Goal: Task Accomplishment & Management: Complete application form

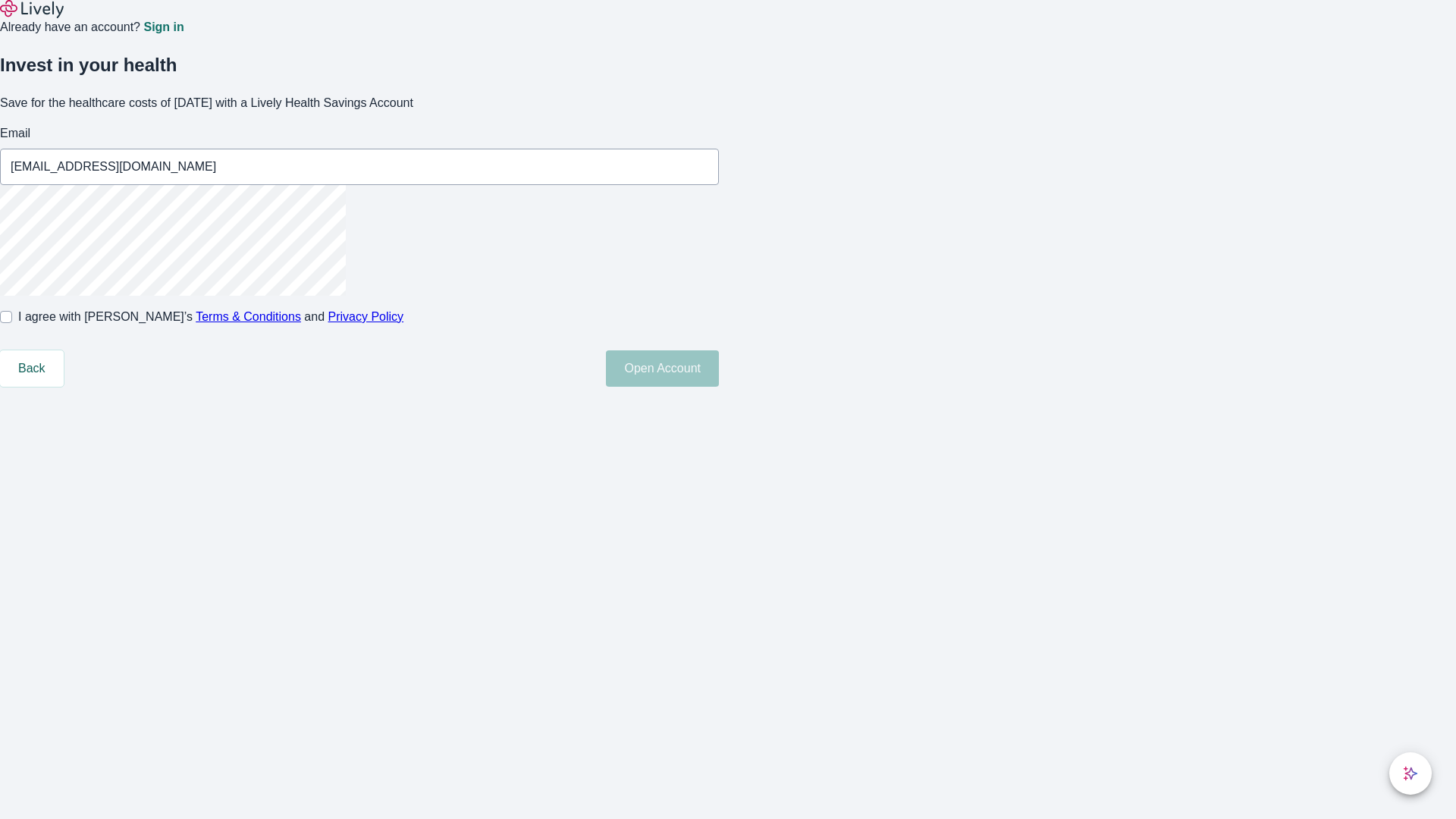
click at [12, 323] on input "I agree with Lively’s Terms & Conditions and Privacy Policy" at bounding box center [5, 316] width 12 height 12
checkbox input "true"
click at [719, 386] on button "Open Account" at bounding box center [663, 368] width 113 height 36
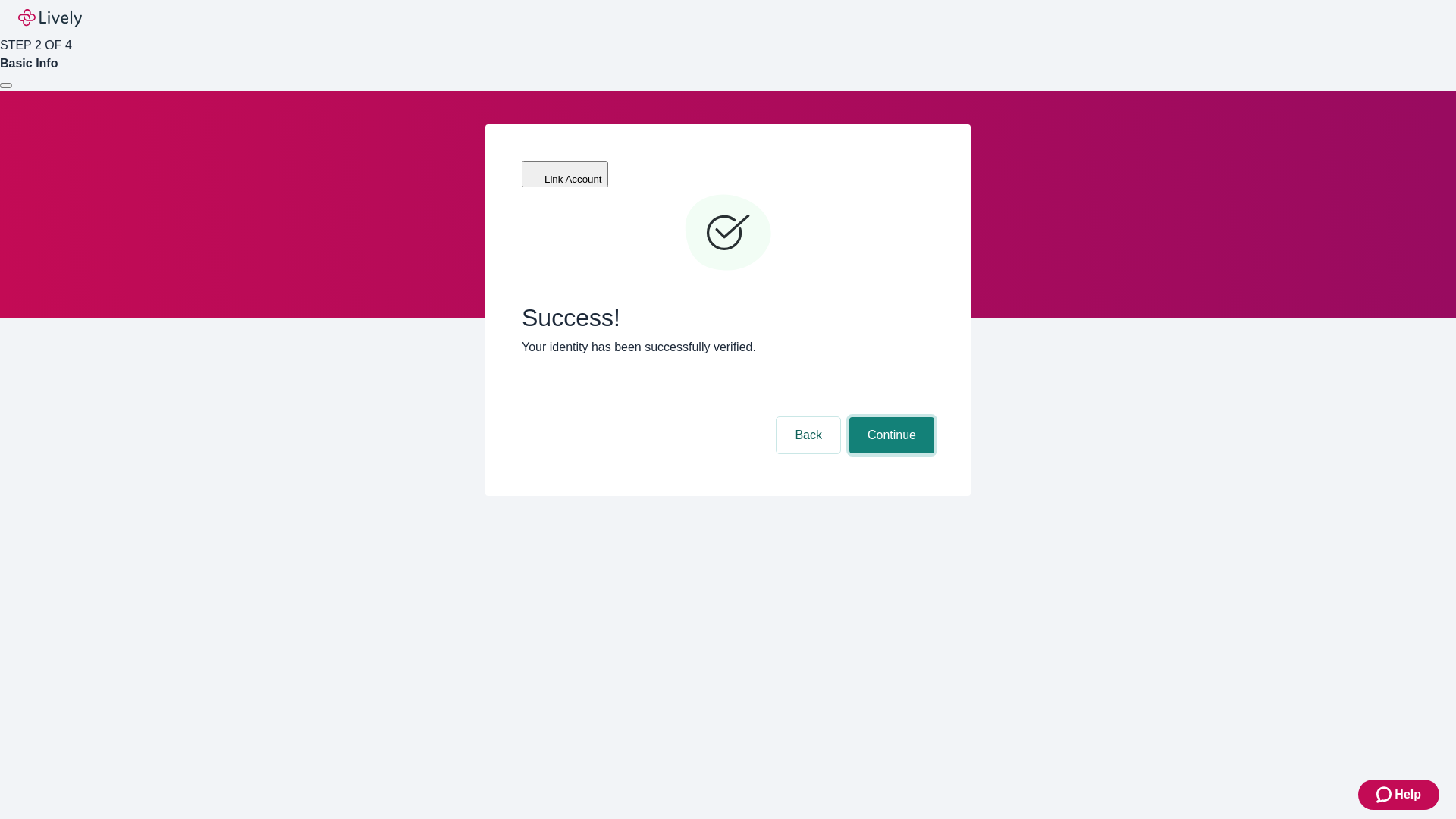
click at [890, 417] on button "Continue" at bounding box center [892, 435] width 85 height 36
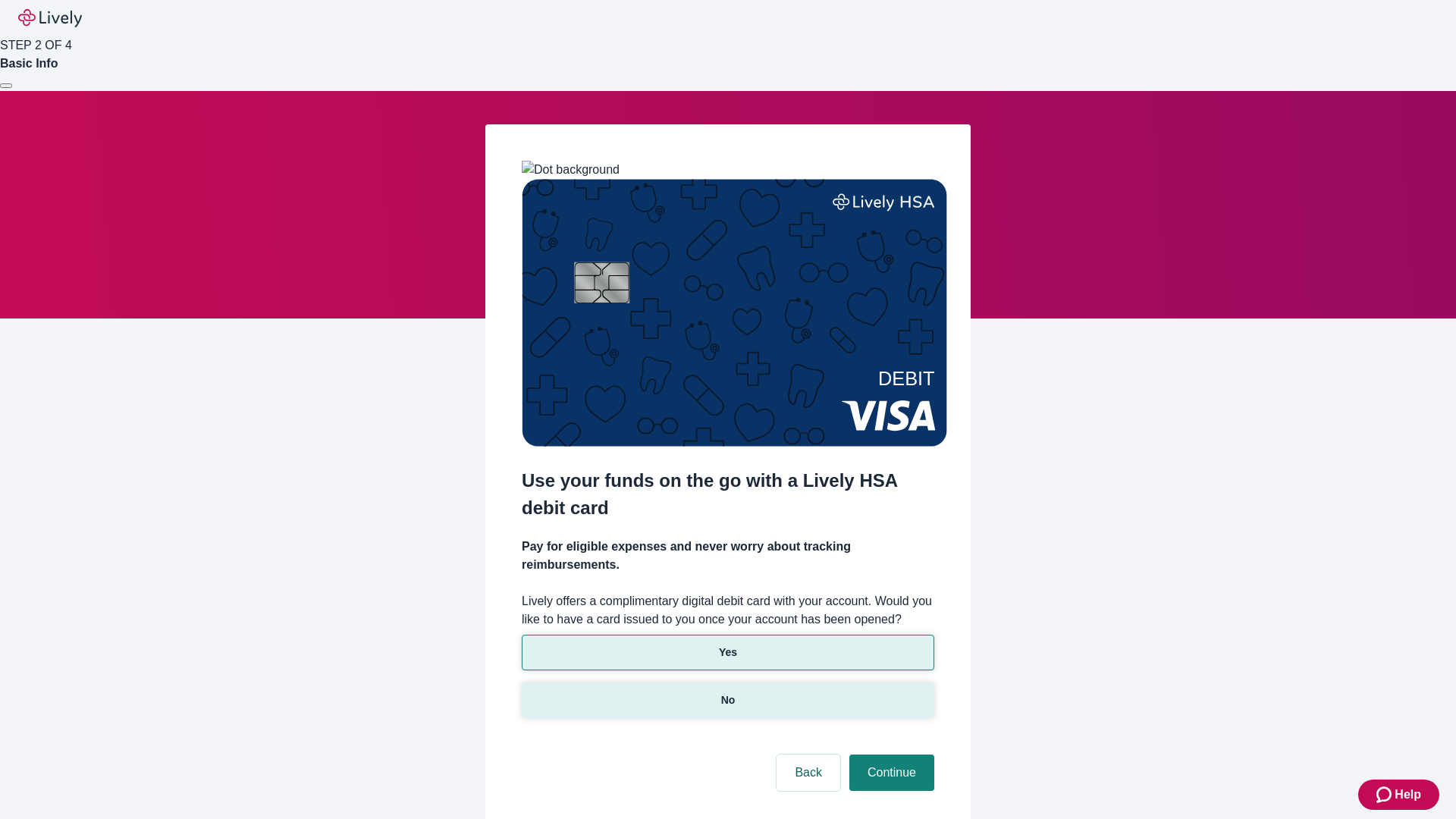
click at [727, 693] on p "No" at bounding box center [728, 700] width 14 height 16
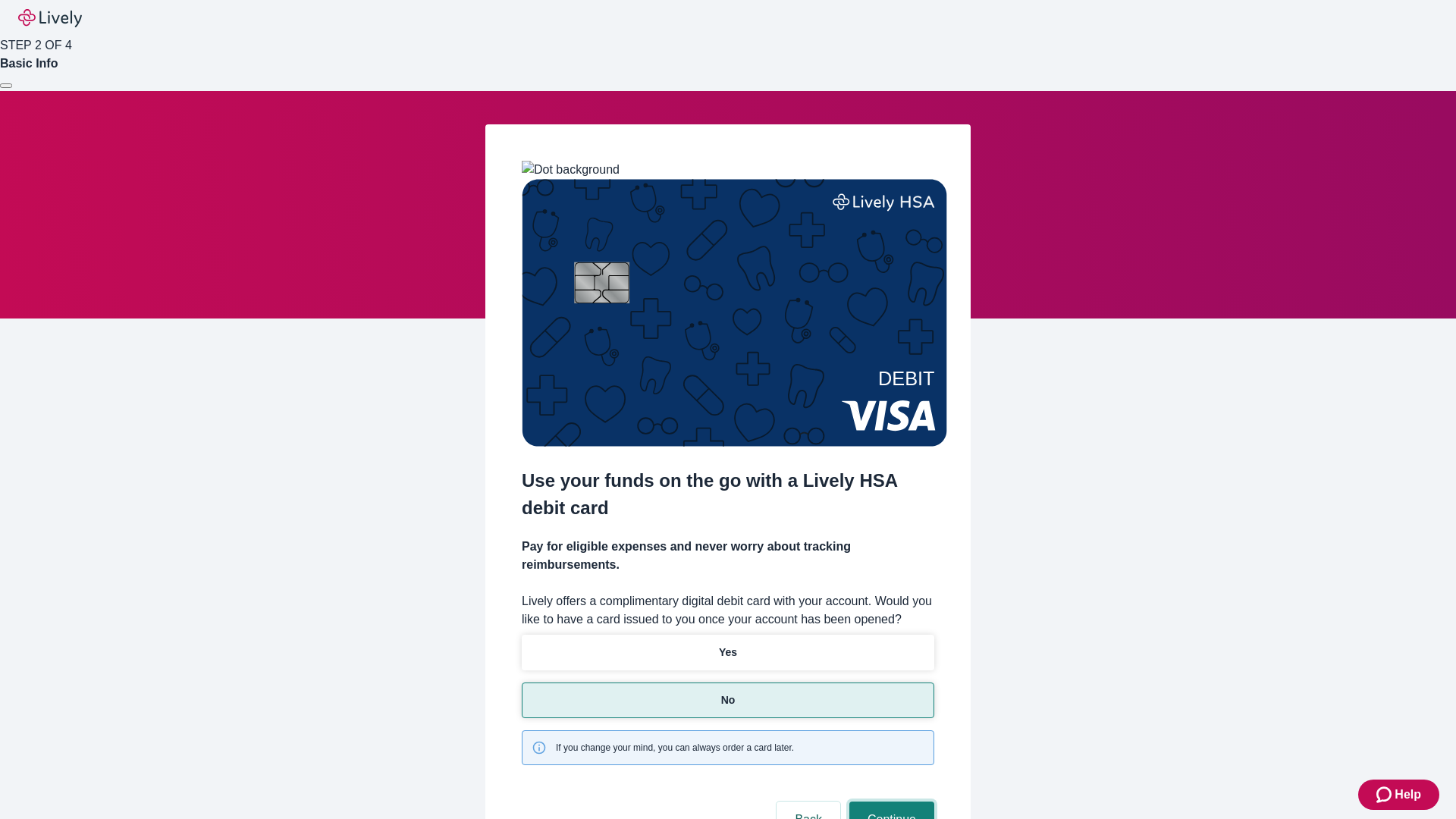
click at [890, 802] on button "Continue" at bounding box center [892, 820] width 85 height 36
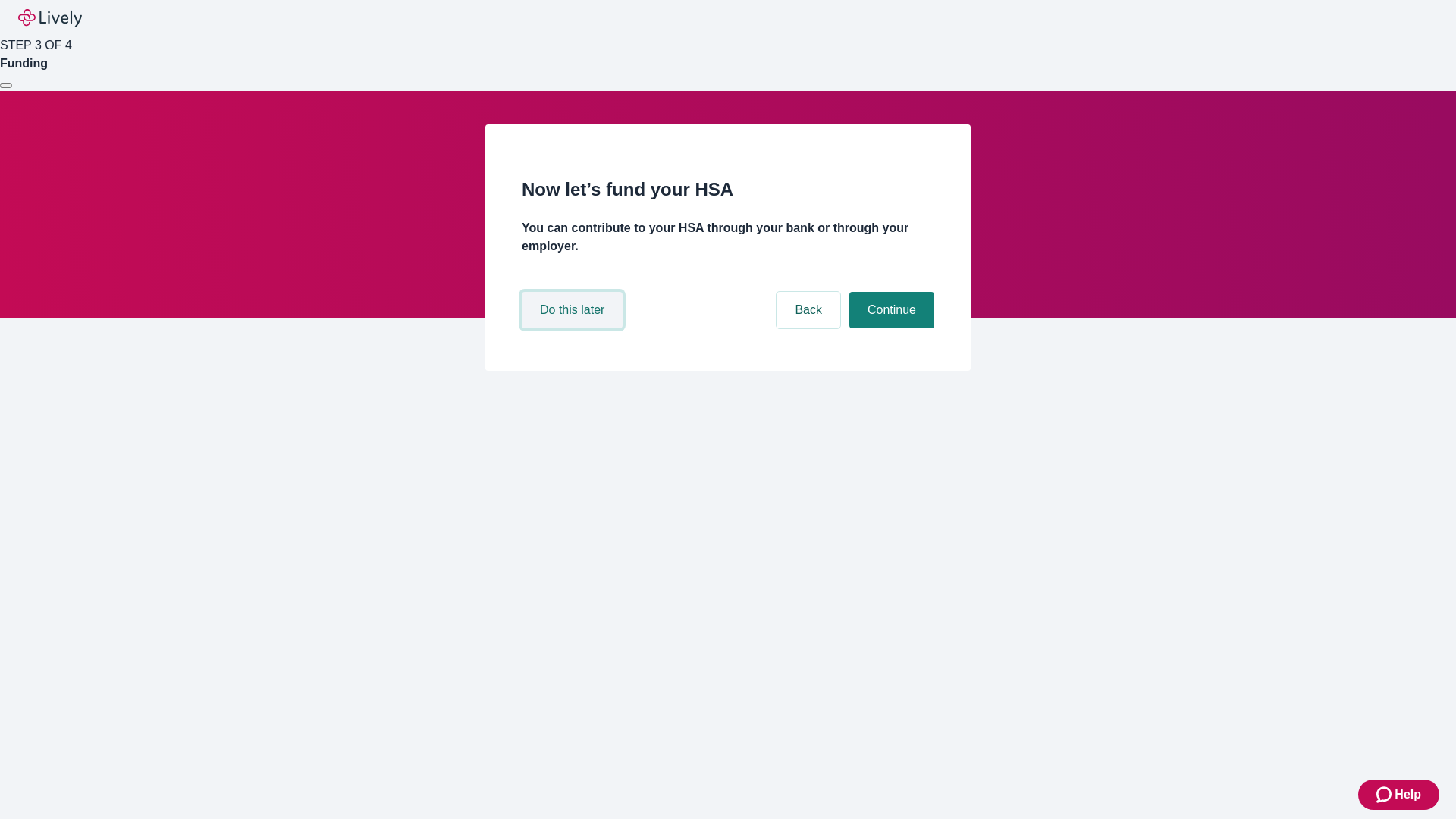
click at [574, 328] on button "Do this later" at bounding box center [572, 310] width 101 height 36
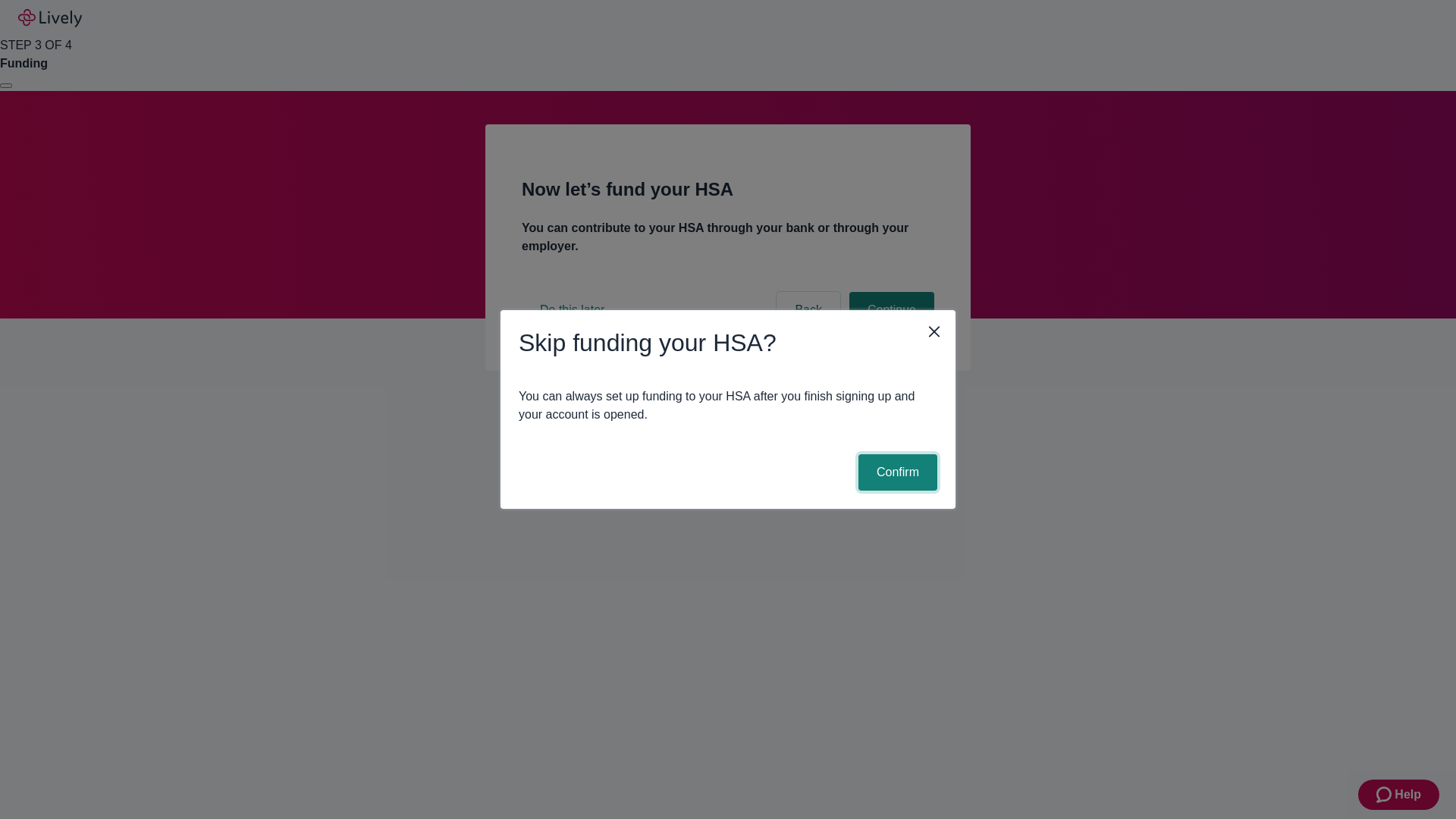
click at [895, 473] on button "Confirm" at bounding box center [898, 472] width 79 height 36
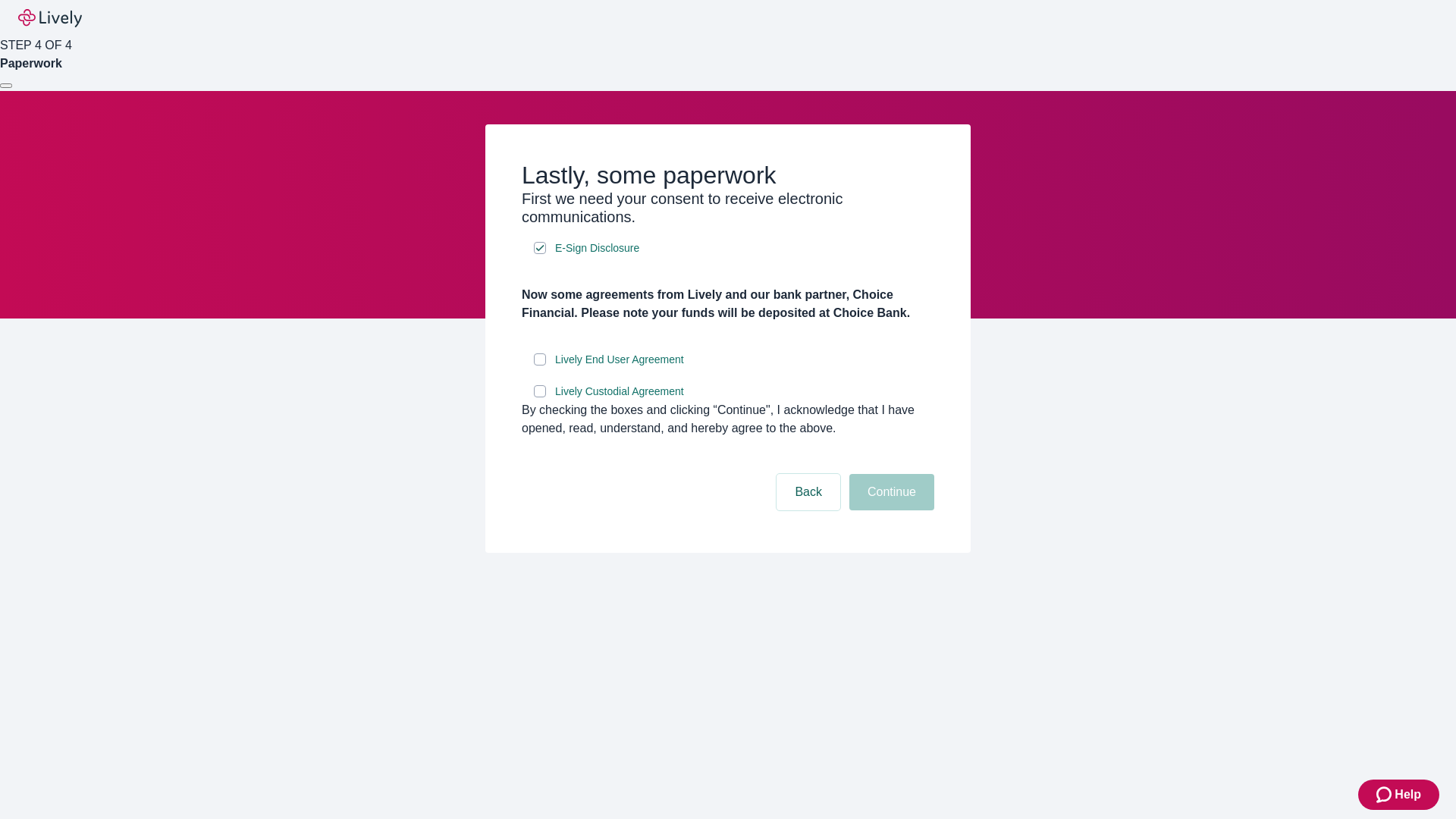
click at [540, 365] on input "Lively End User Agreement" at bounding box center [540, 359] width 12 height 12
checkbox input "true"
click at [540, 397] on input "Lively Custodial Agreement" at bounding box center [540, 391] width 12 height 12
checkbox input "true"
click at [890, 510] on button "Continue" at bounding box center [892, 492] width 85 height 36
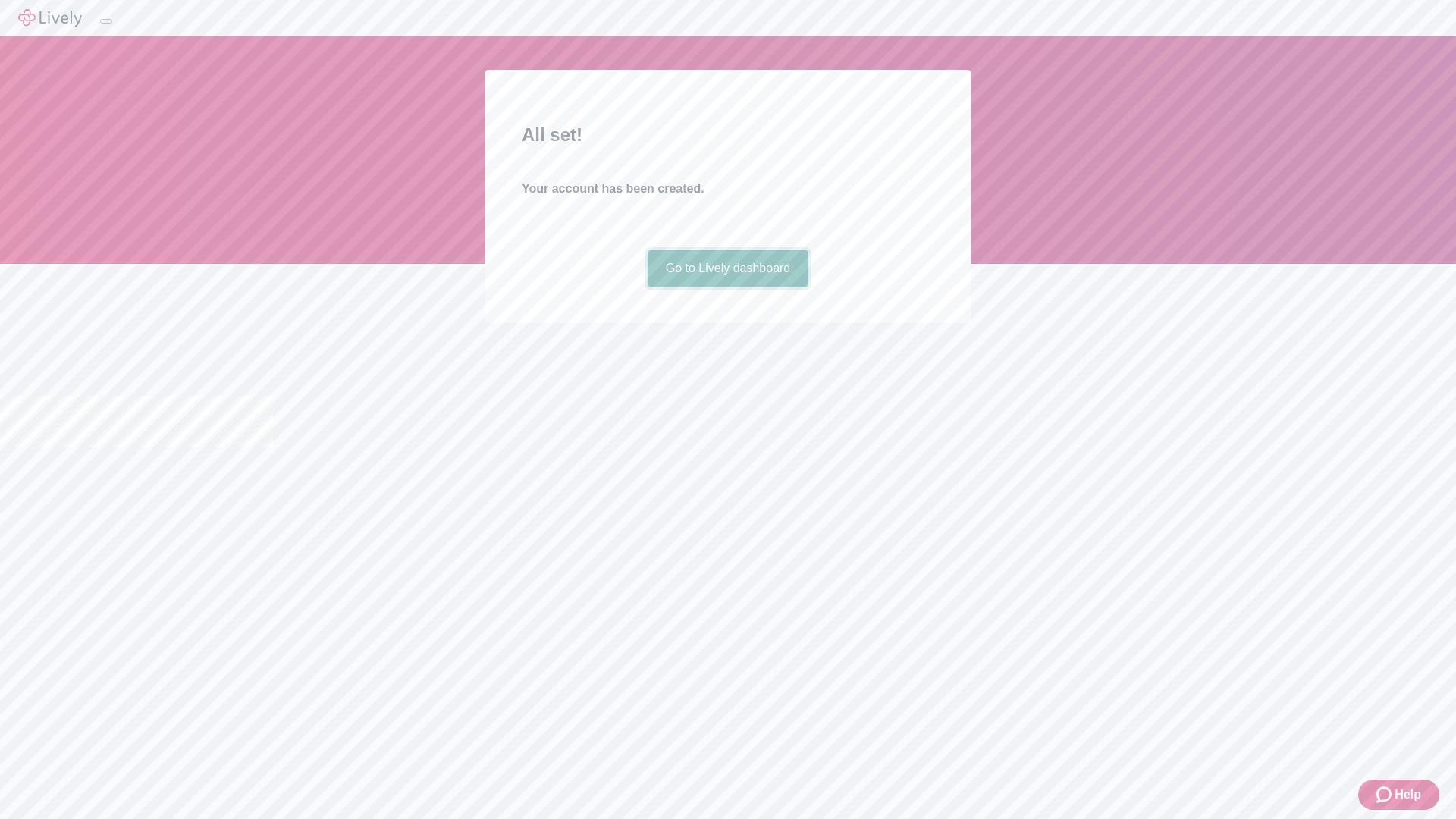
click at [727, 287] on link "Go to Lively dashboard" at bounding box center [729, 269] width 162 height 36
